Goal: Find specific page/section: Find specific page/section

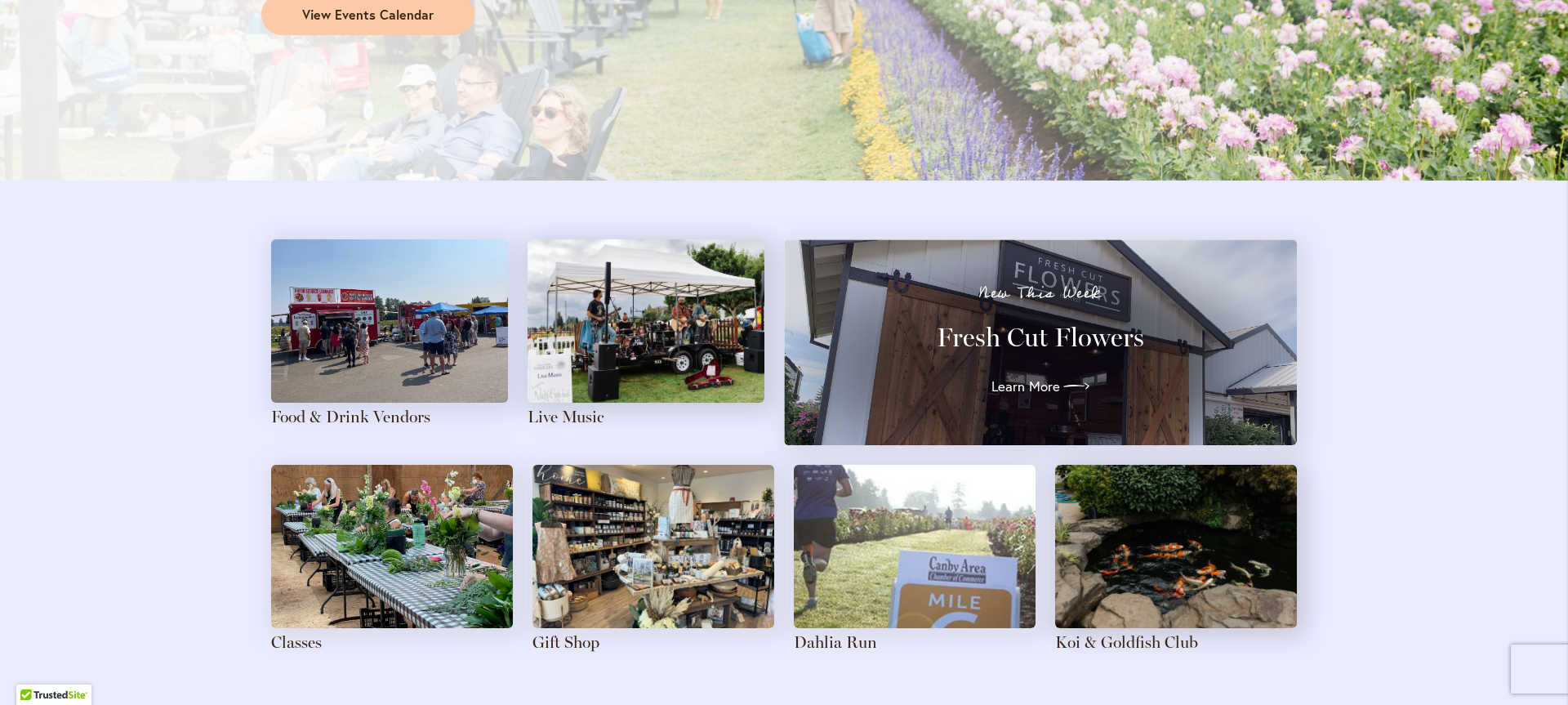
scroll to position [1594, 0]
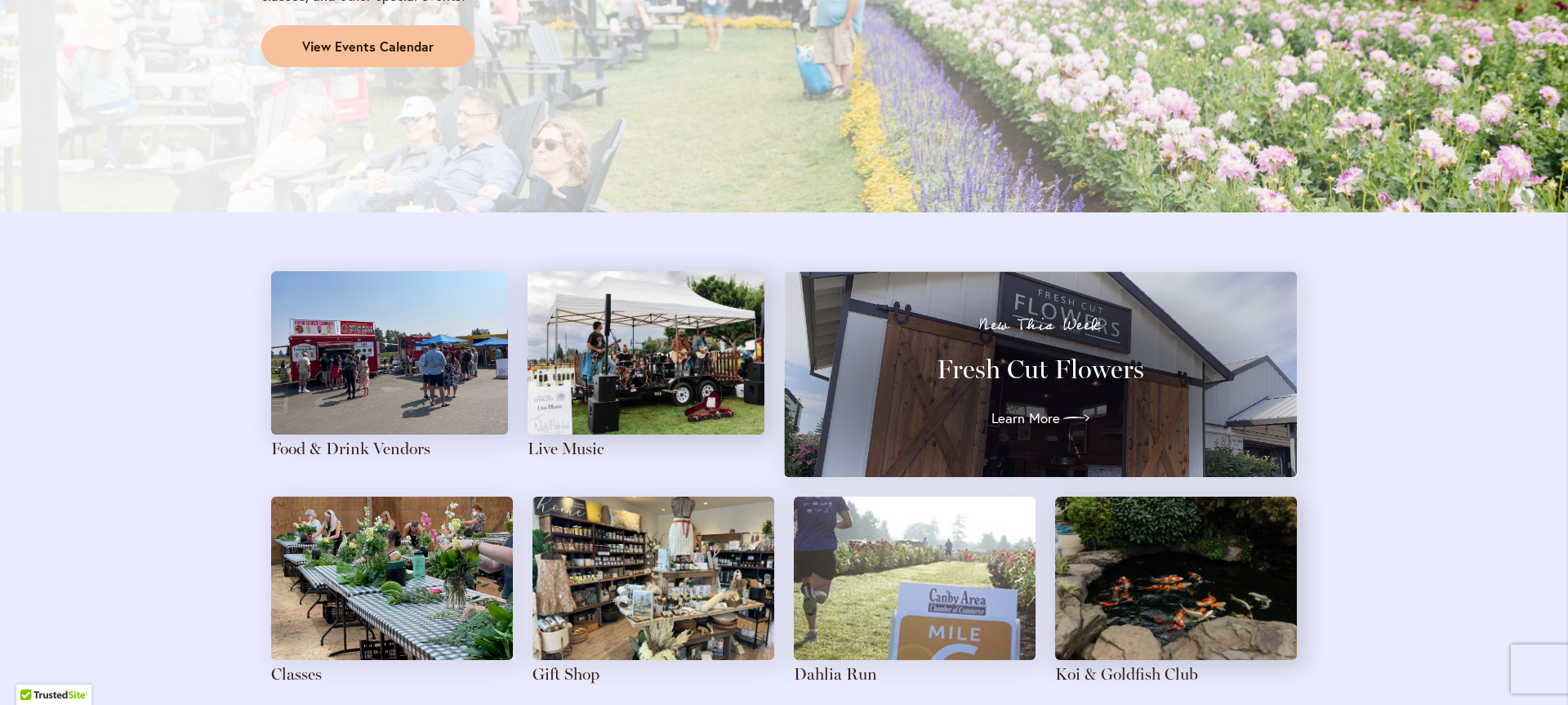
click at [362, 47] on span "View Events Calendar" at bounding box center [368, 47] width 132 height 19
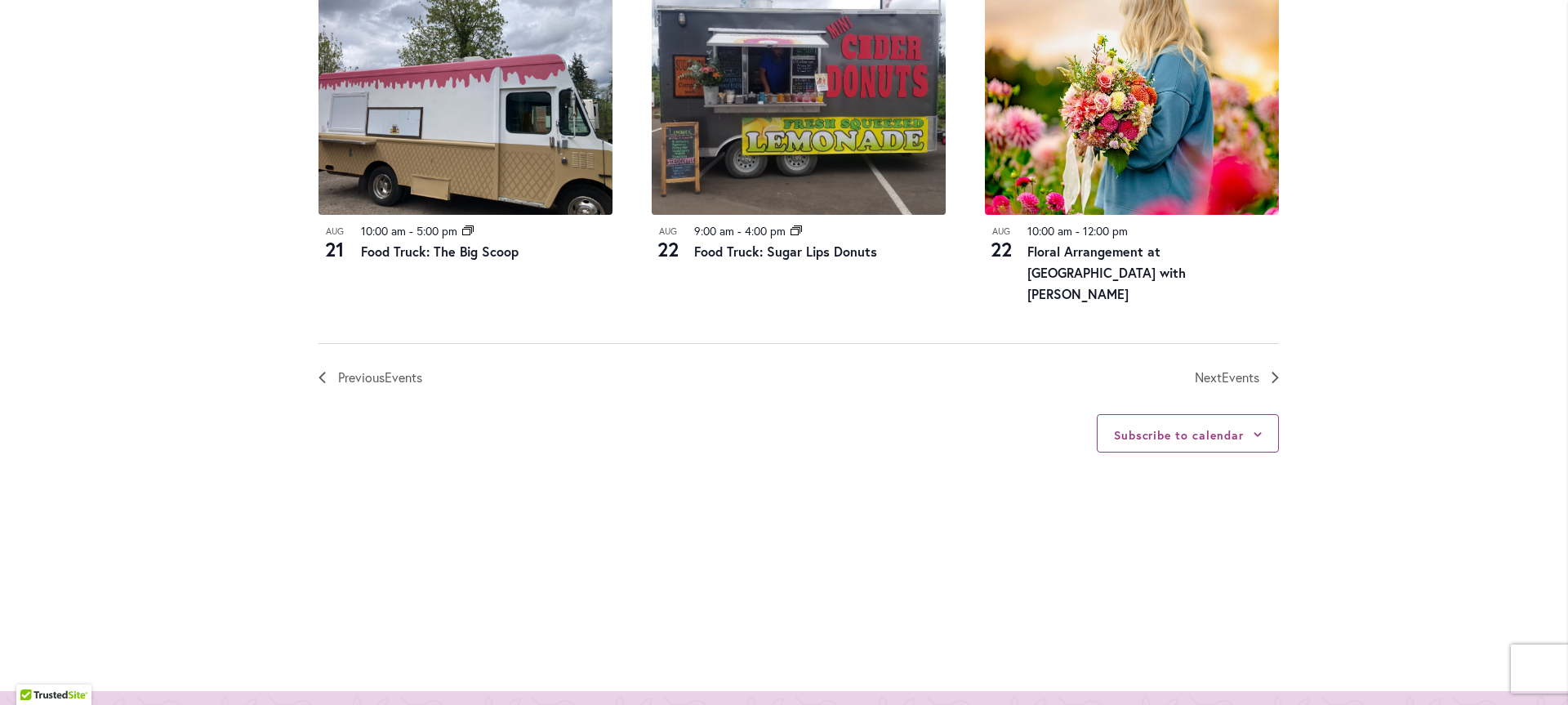
scroll to position [1891, 0]
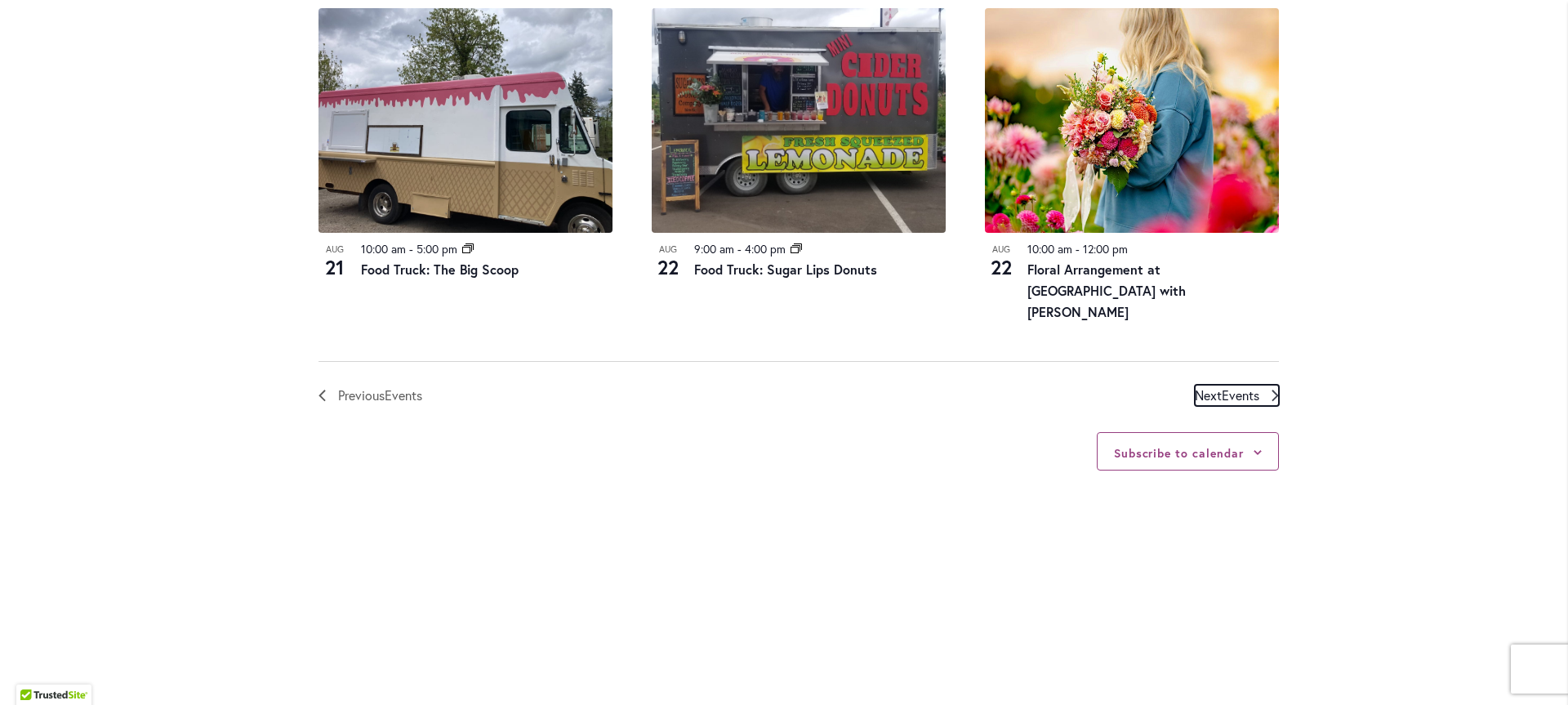
click at [1231, 389] on span "Events" at bounding box center [1241, 395] width 38 height 17
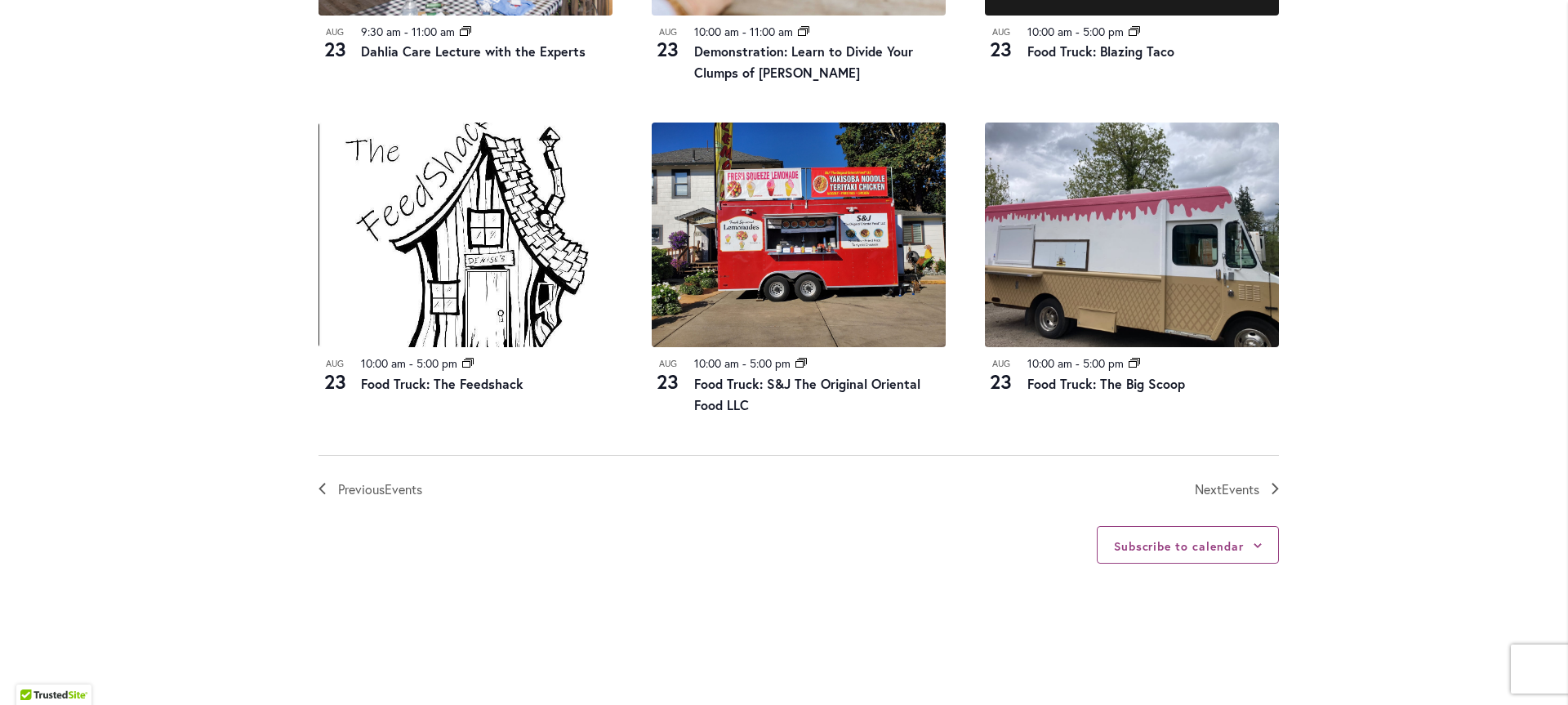
scroll to position [1766, 0]
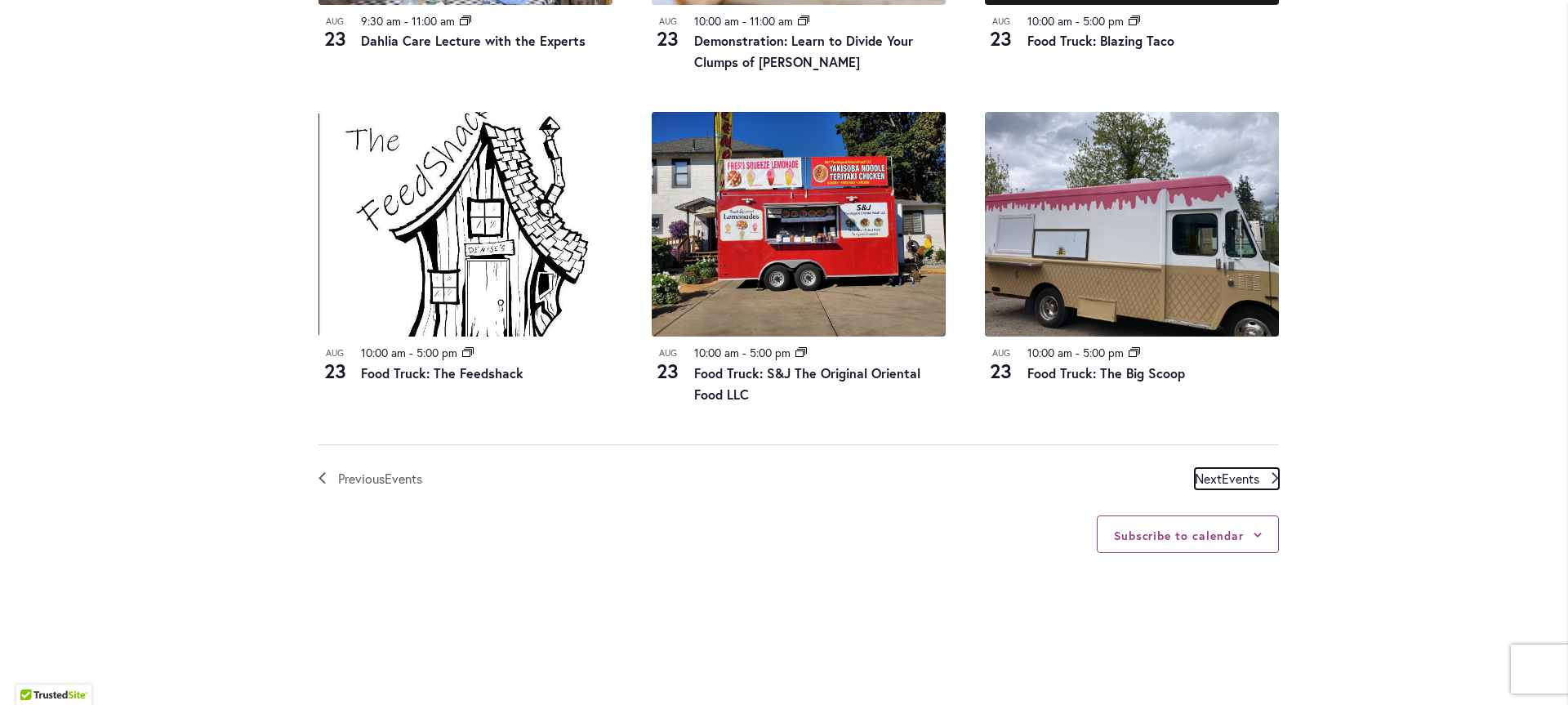
click at [1222, 484] on span "Events" at bounding box center [1241, 478] width 38 height 17
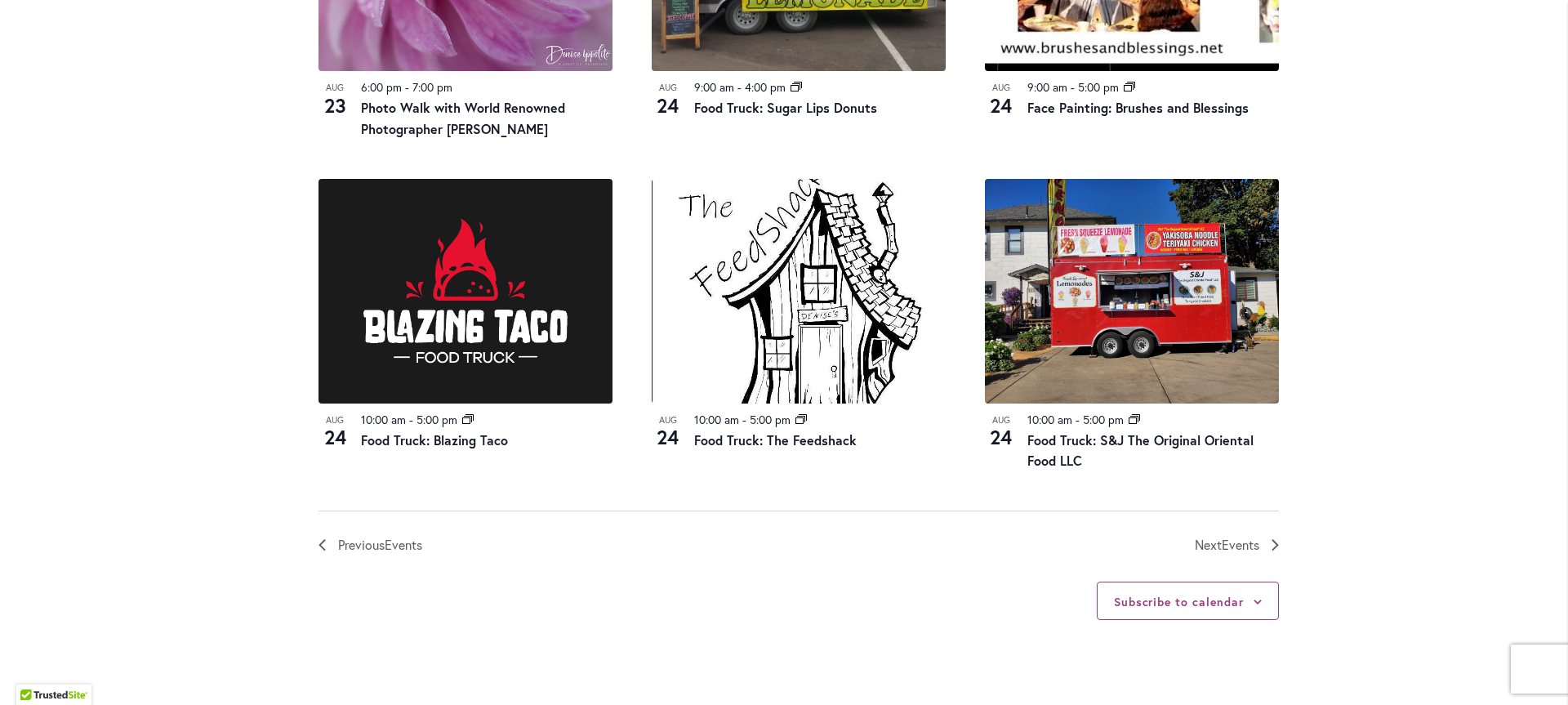
scroll to position [1757, 0]
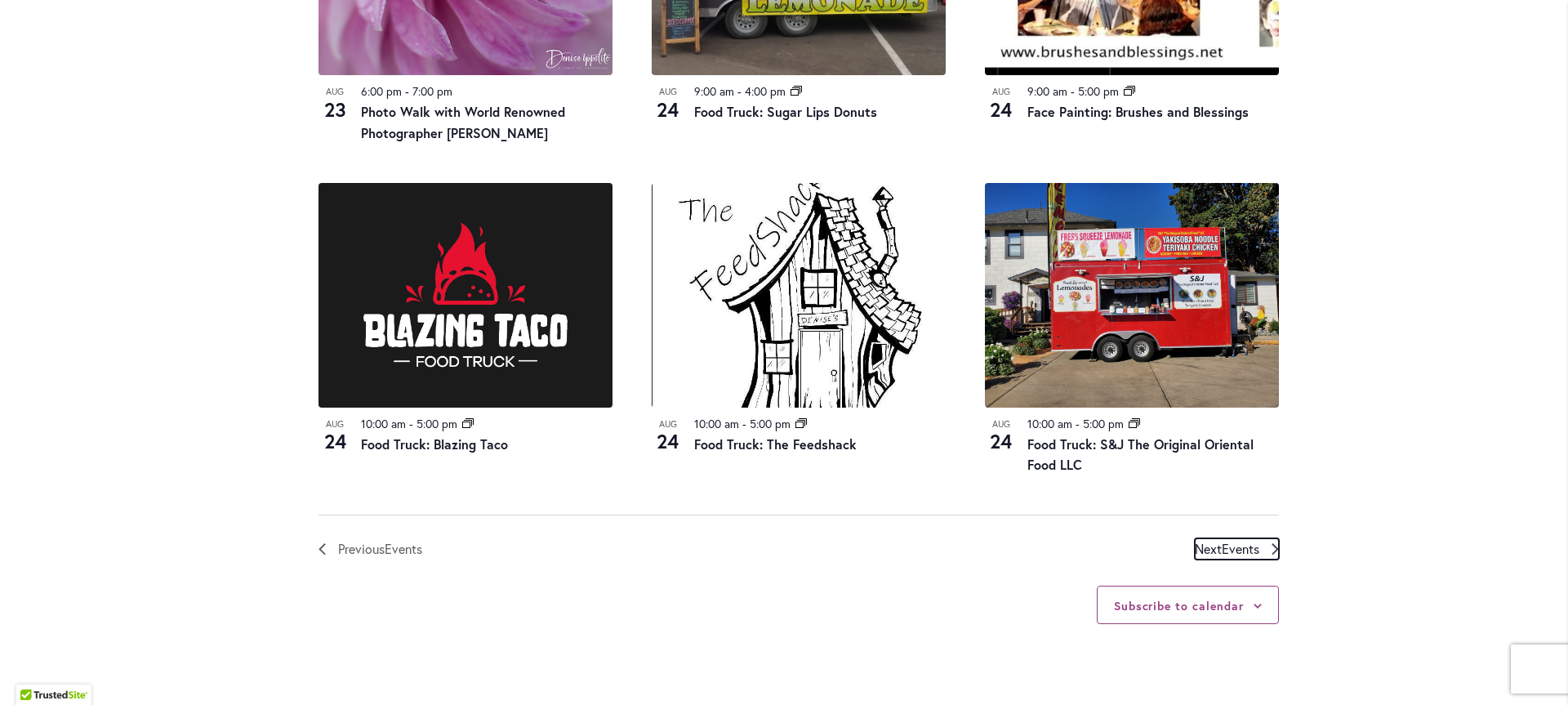
click at [1226, 540] on span "Events" at bounding box center [1241, 548] width 38 height 17
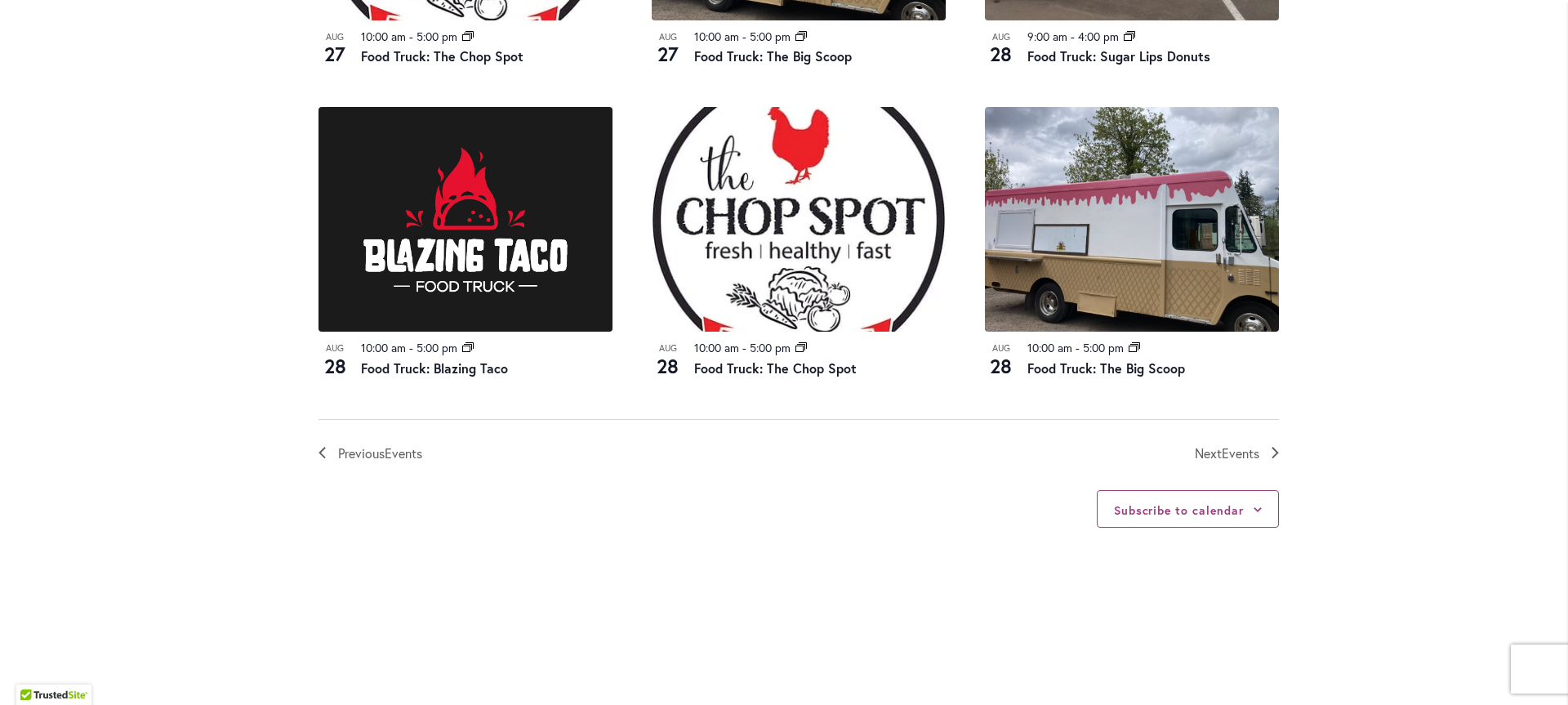
scroll to position [1803, 0]
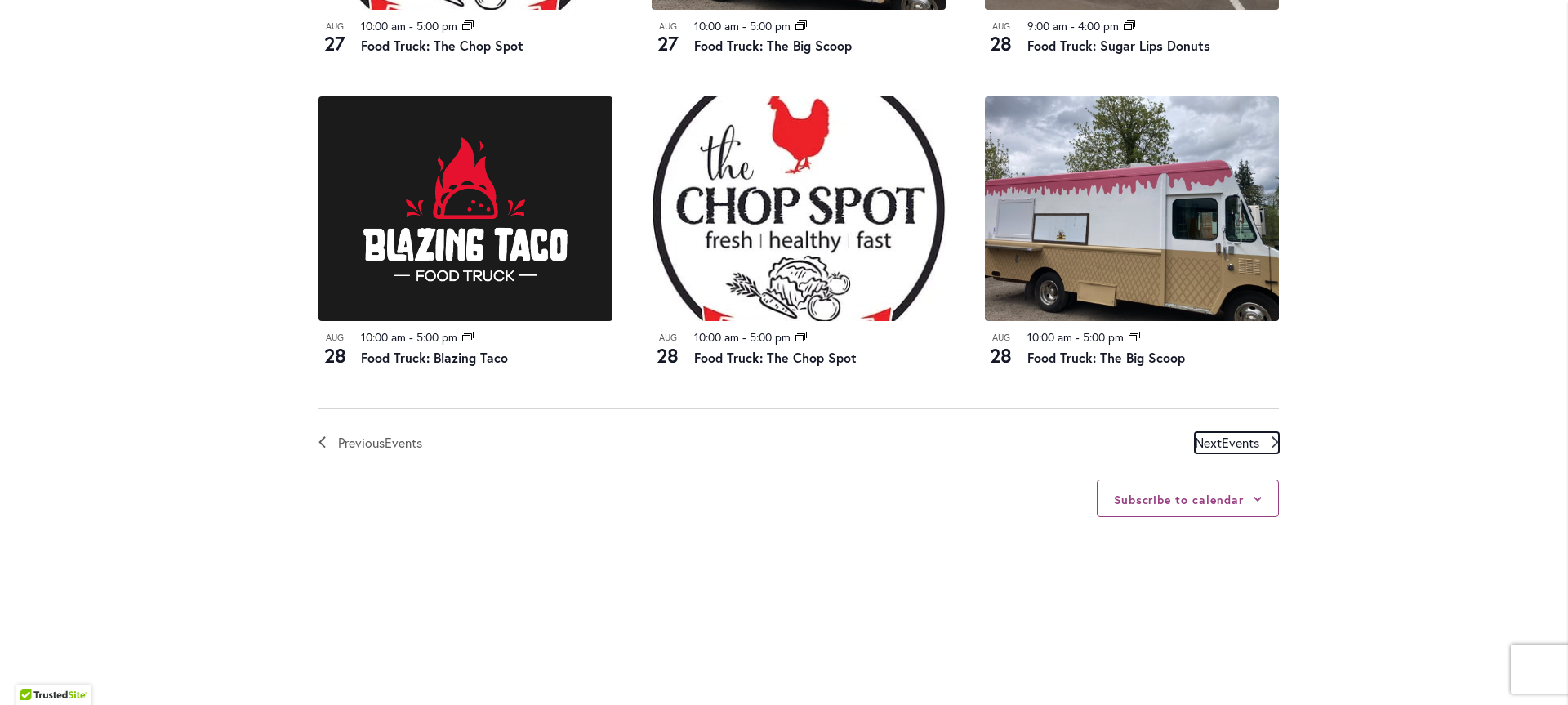
click at [1208, 432] on span "Next Events" at bounding box center [1227, 443] width 65 height 22
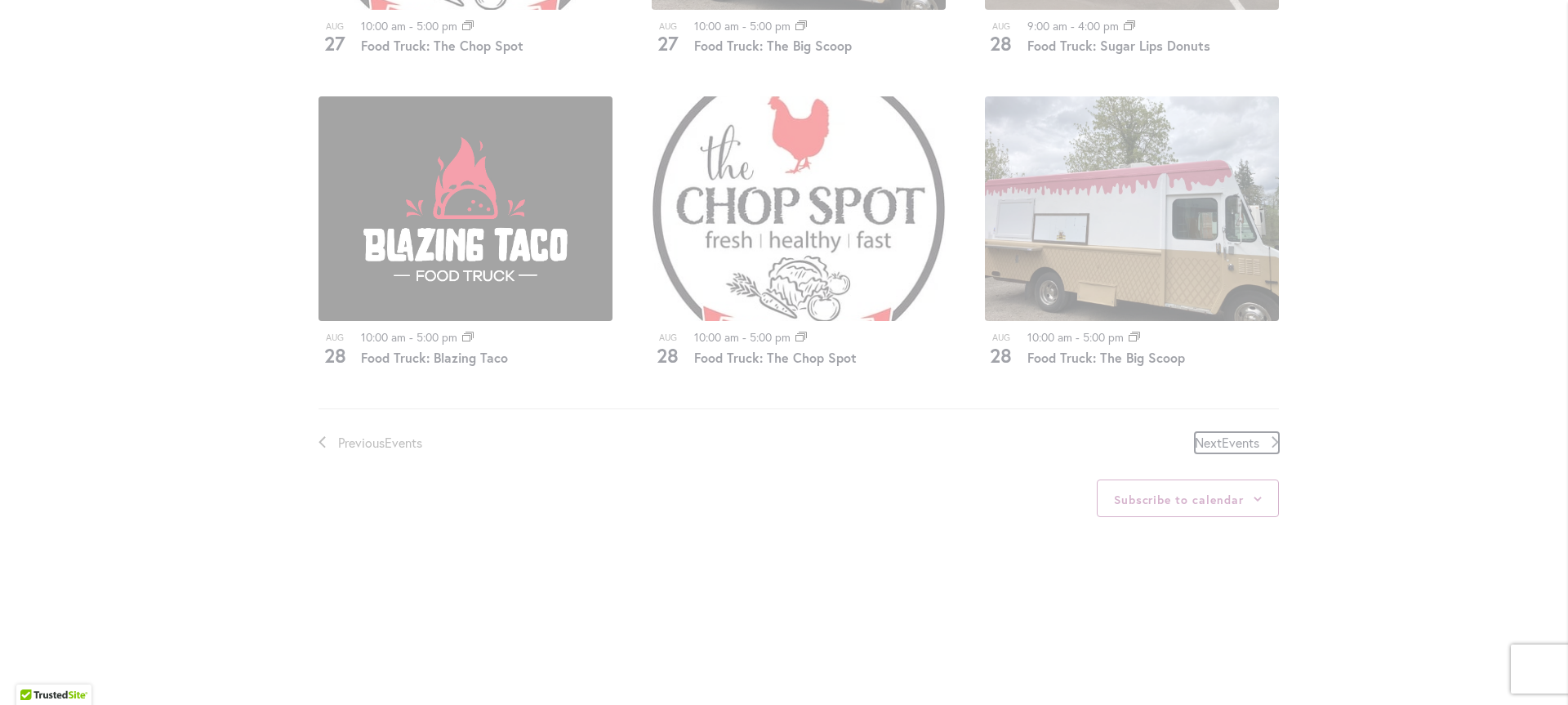
scroll to position [805, 0]
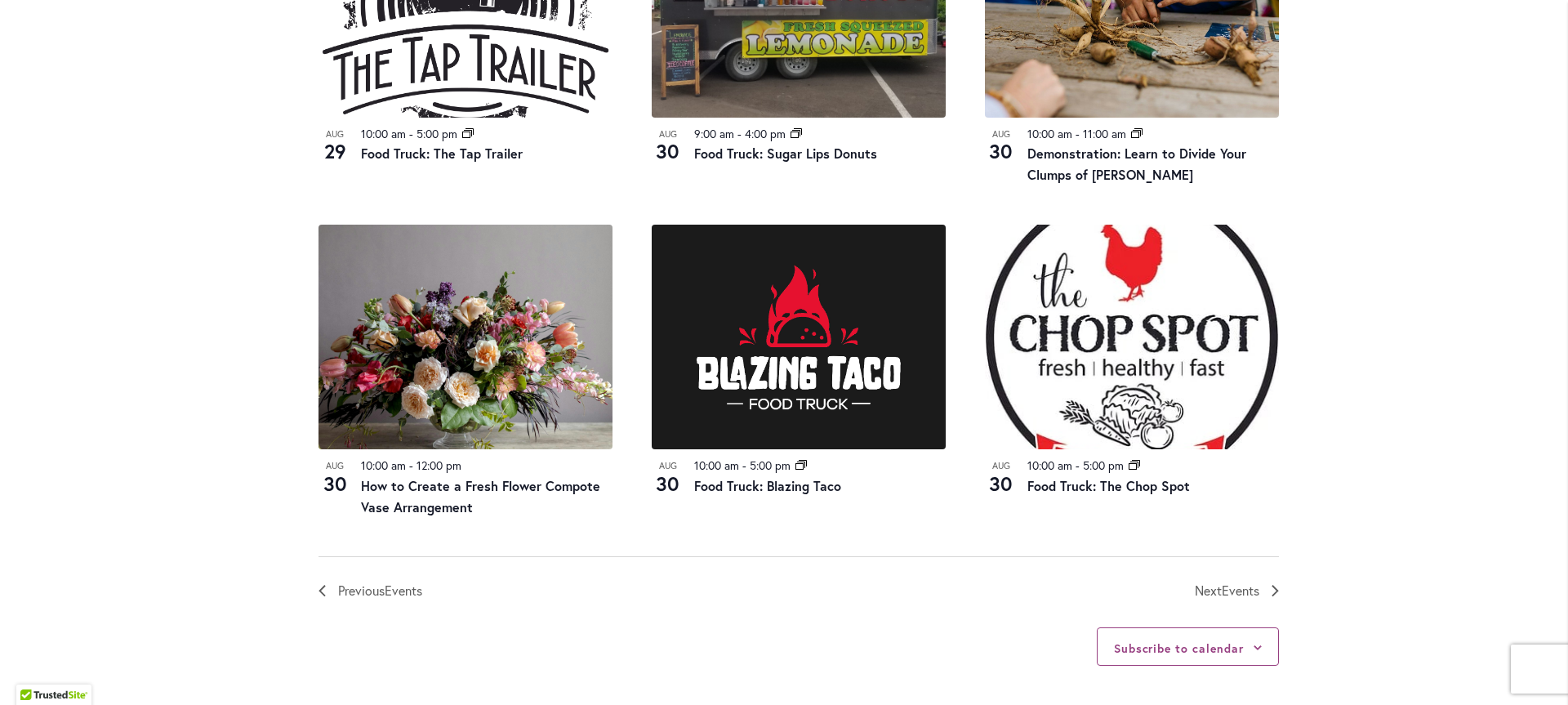
scroll to position [1732, 0]
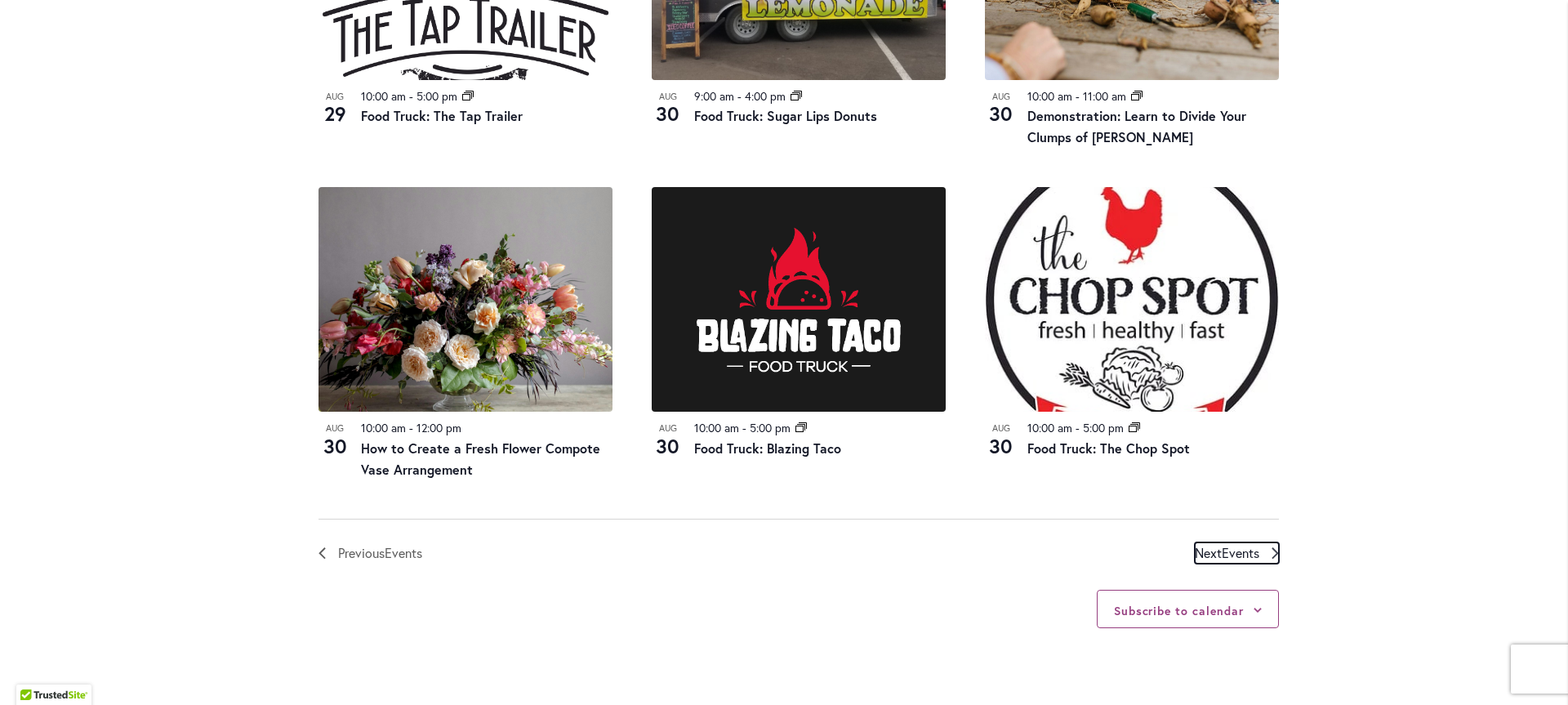
click at [1213, 550] on span "Next Events" at bounding box center [1227, 554] width 65 height 22
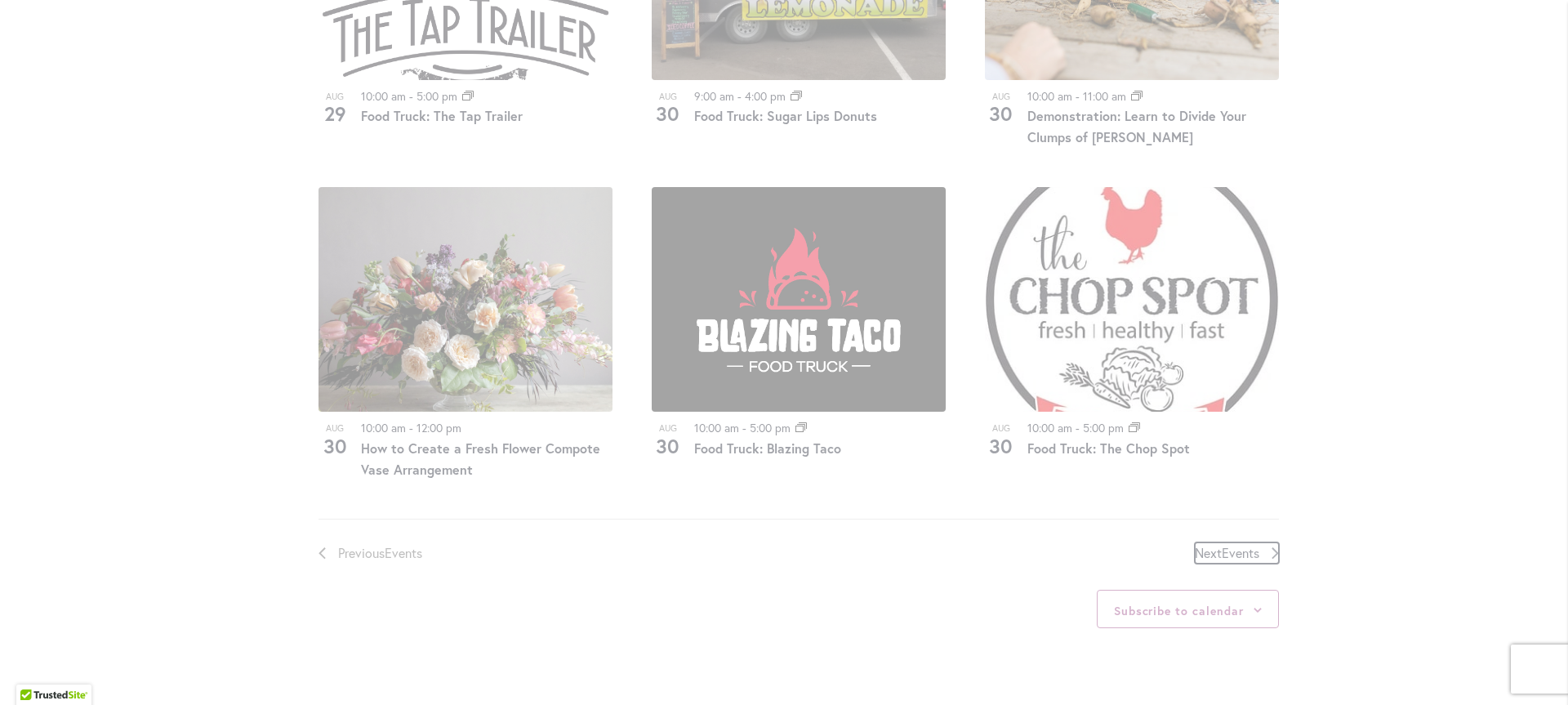
scroll to position [805, 0]
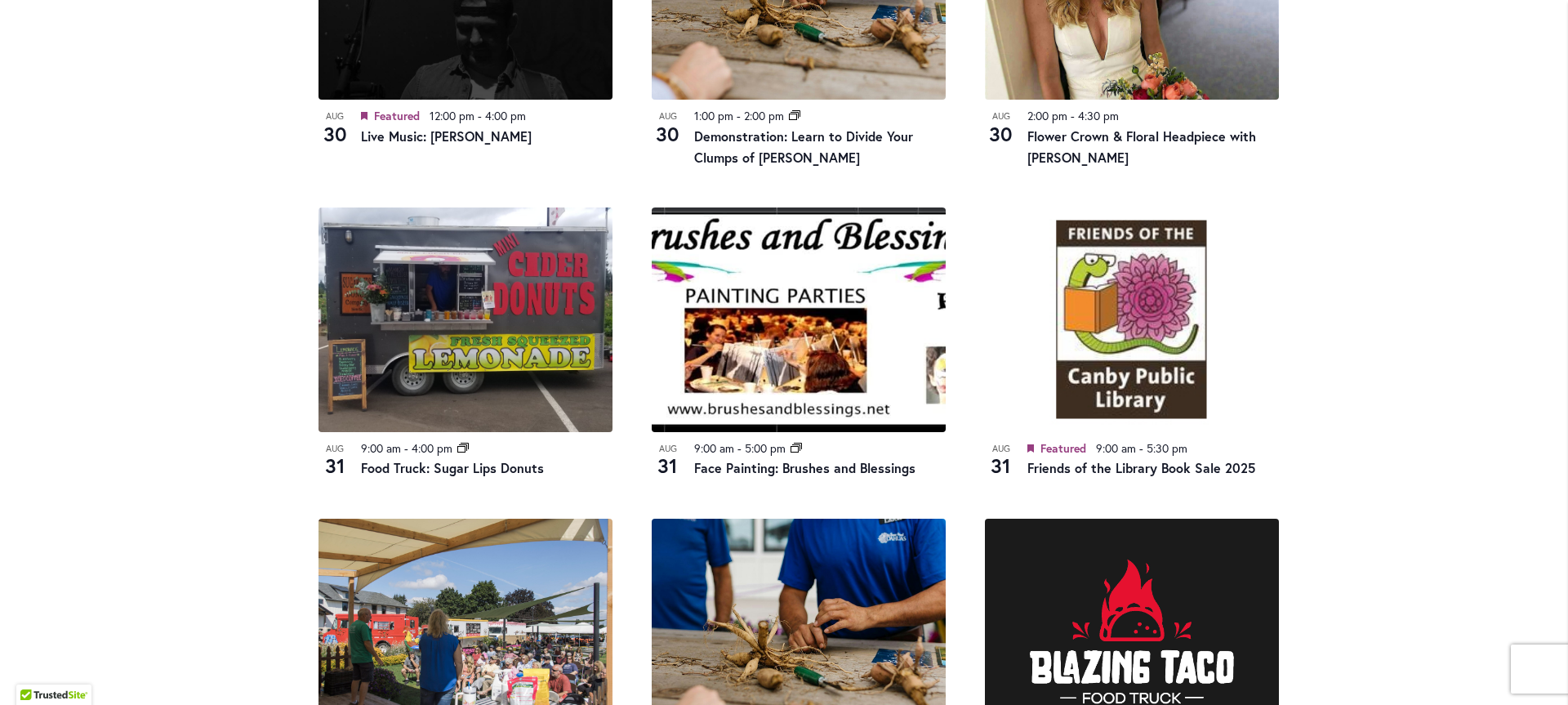
scroll to position [1320, 0]
